Goal: Information Seeking & Learning: Learn about a topic

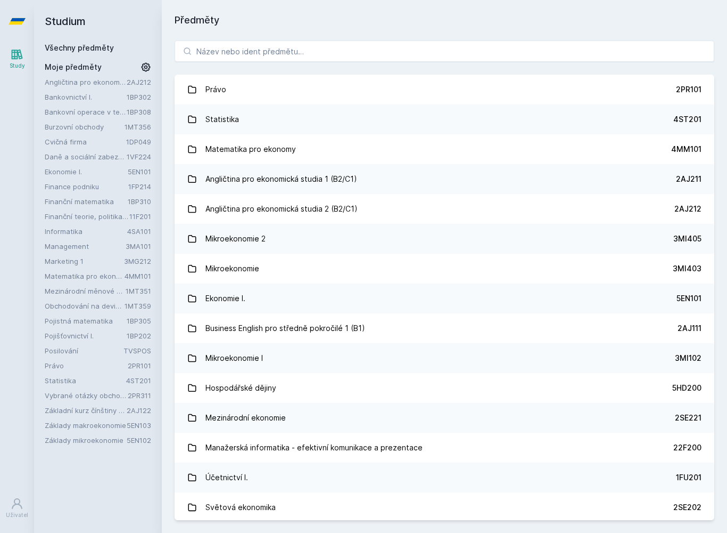
click at [561, 108] on link "Statistika 4ST201" at bounding box center [445, 119] width 540 height 30
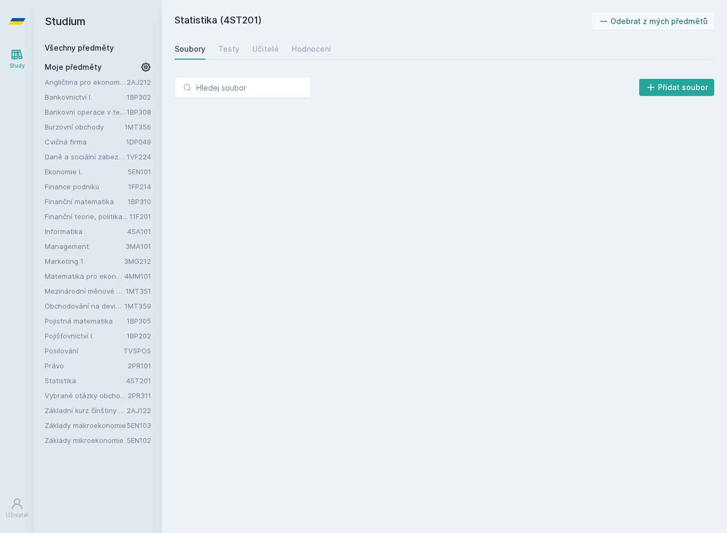
click at [228, 45] on div "Testy" at bounding box center [228, 49] width 21 height 11
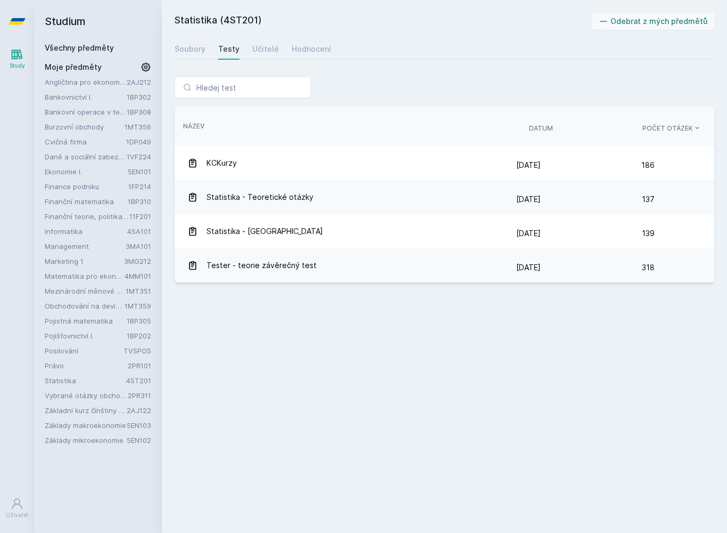
click at [260, 50] on div "Učitelé" at bounding box center [265, 49] width 27 height 11
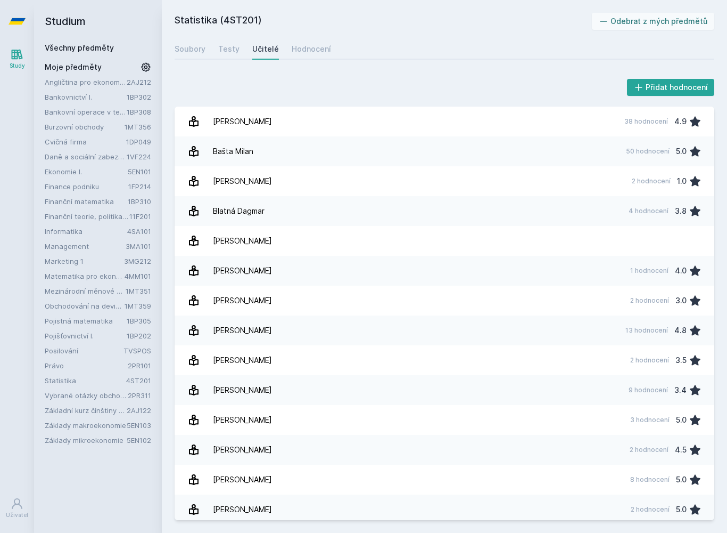
click at [649, 274] on div "1 hodnocení" at bounding box center [650, 270] width 38 height 9
